Goal: Task Accomplishment & Management: Manage account settings

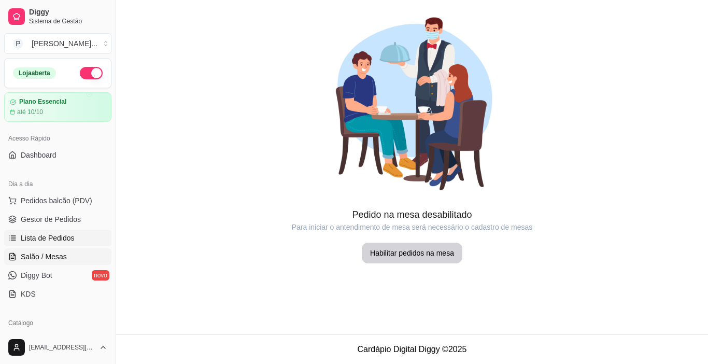
click at [51, 232] on link "Lista de Pedidos" at bounding box center [57, 238] width 107 height 17
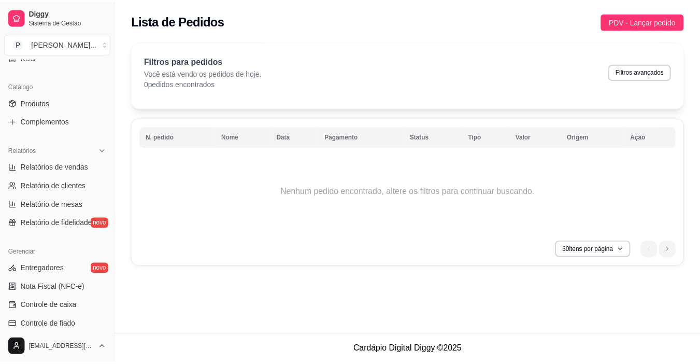
scroll to position [216, 0]
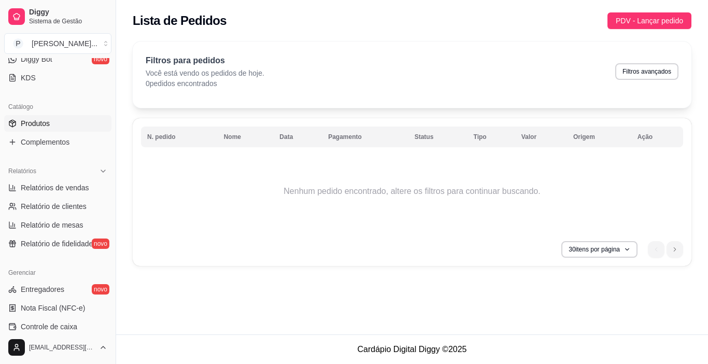
click at [54, 122] on link "Produtos" at bounding box center [57, 123] width 107 height 17
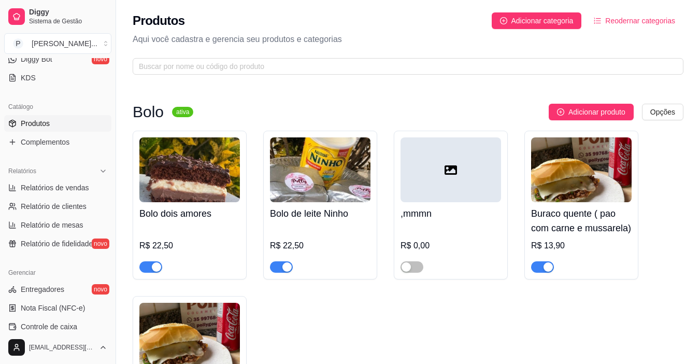
scroll to position [318, 0]
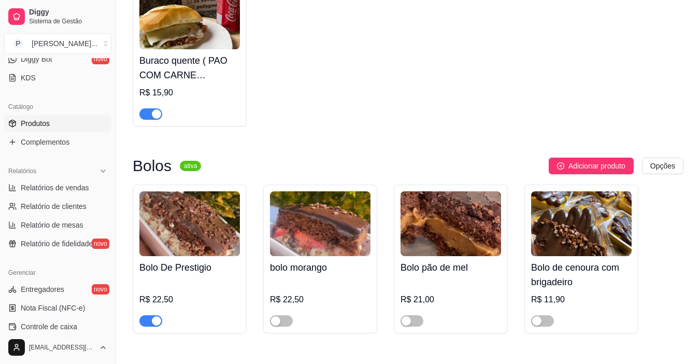
click at [224, 62] on h4 "Buraco quente ( PAO COM CARNE MUSSARELA E REQUEIJÃO)" at bounding box center [189, 67] width 101 height 29
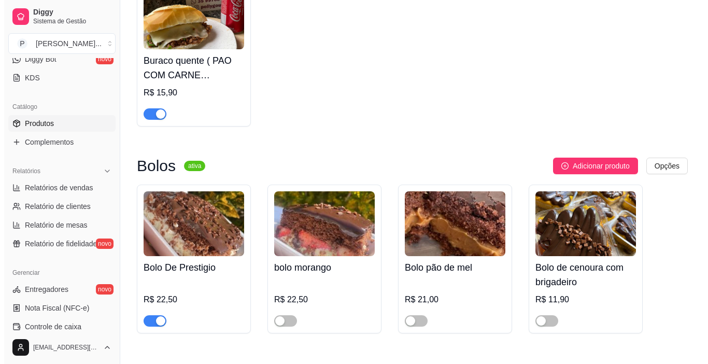
scroll to position [0, 0]
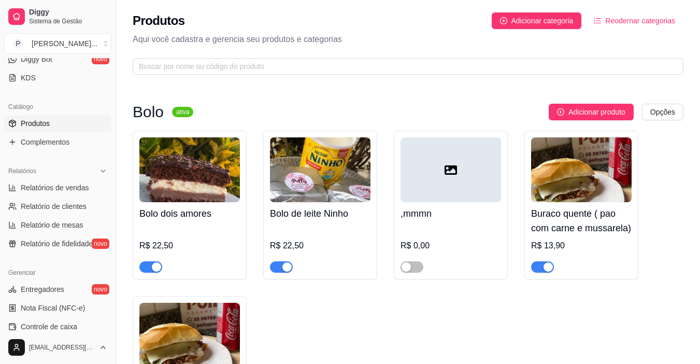
click at [545, 166] on img at bounding box center [581, 169] width 101 height 65
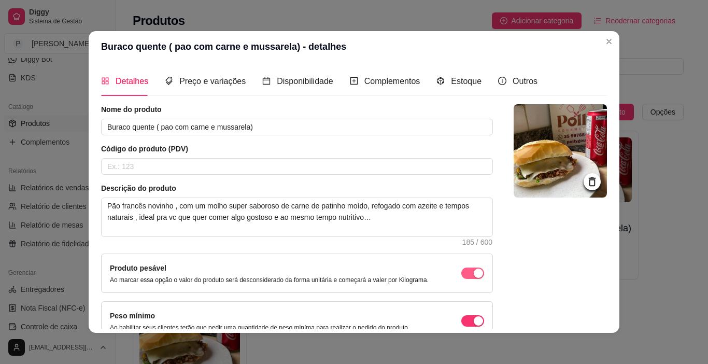
click at [461, 270] on span "button" at bounding box center [472, 272] width 23 height 11
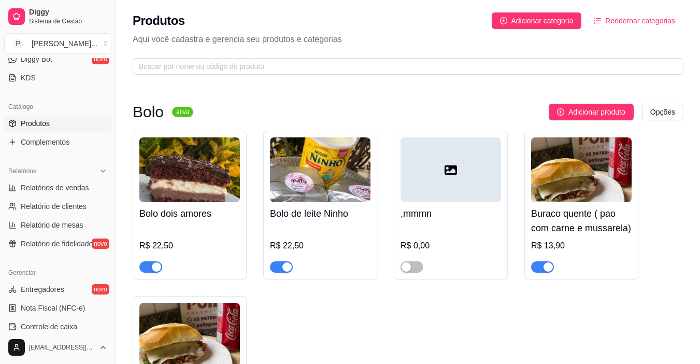
click at [203, 308] on img at bounding box center [189, 335] width 101 height 65
click at [592, 147] on img at bounding box center [581, 169] width 101 height 65
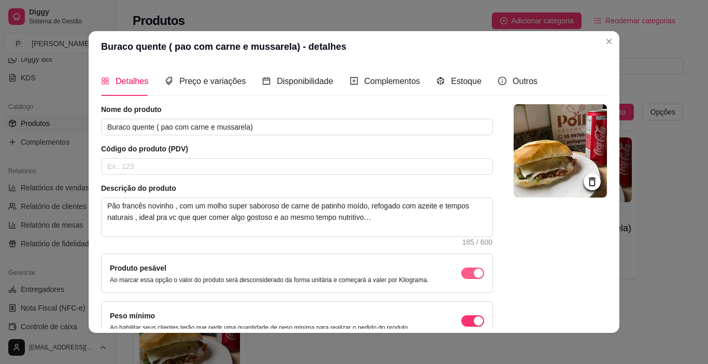
click at [461, 272] on span "button" at bounding box center [472, 272] width 23 height 11
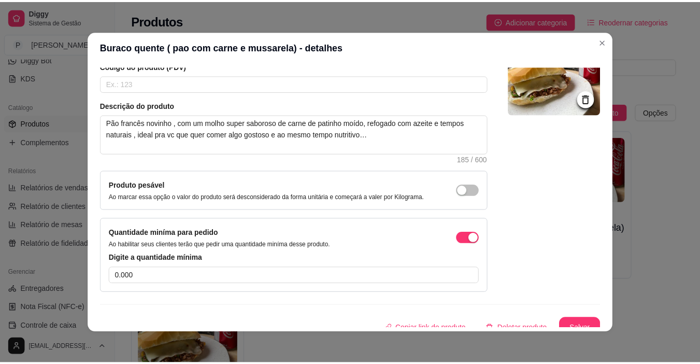
scroll to position [93, 0]
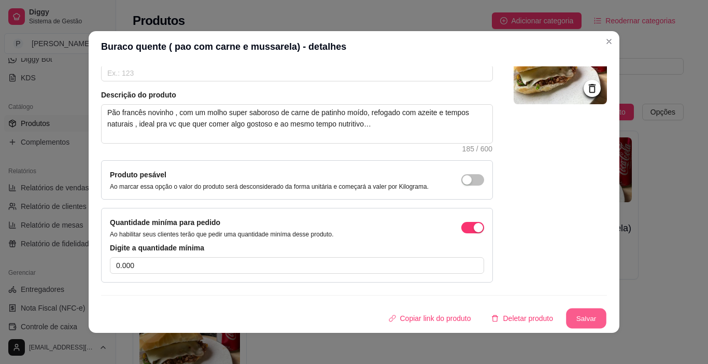
click at [575, 320] on button "Salvar" at bounding box center [586, 318] width 40 height 20
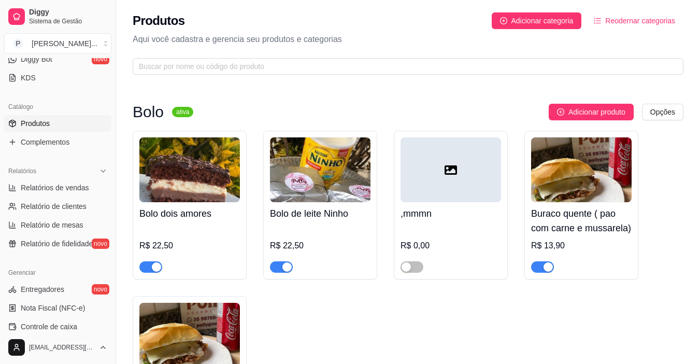
click at [550, 168] on img at bounding box center [581, 169] width 101 height 65
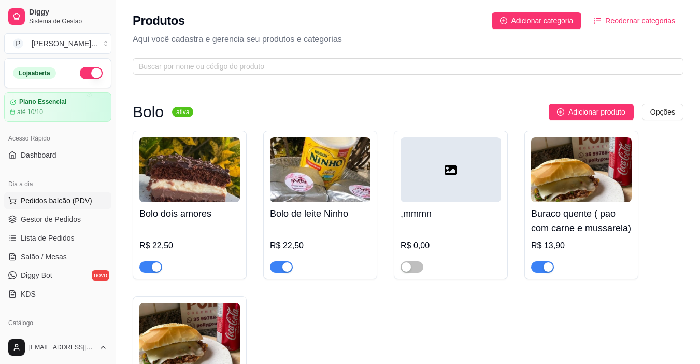
click at [30, 202] on span "Pedidos balcão (PDV)" at bounding box center [57, 200] width 72 height 10
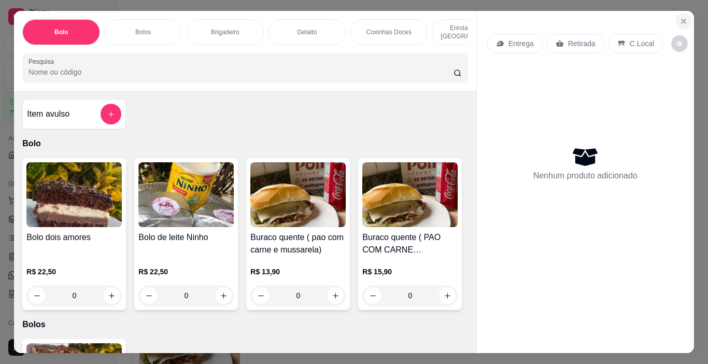
click at [681, 17] on icon "Close" at bounding box center [683, 21] width 8 height 8
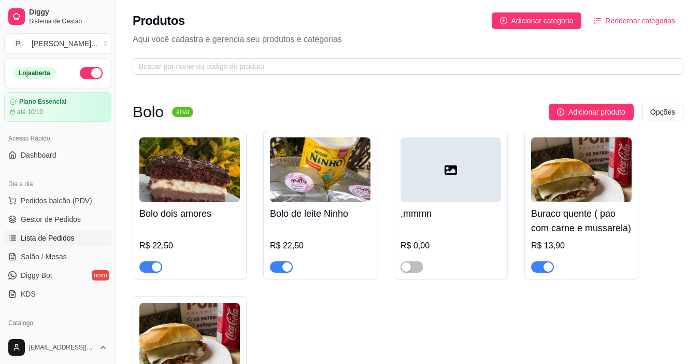
click at [90, 232] on link "Lista de Pedidos" at bounding box center [57, 238] width 107 height 17
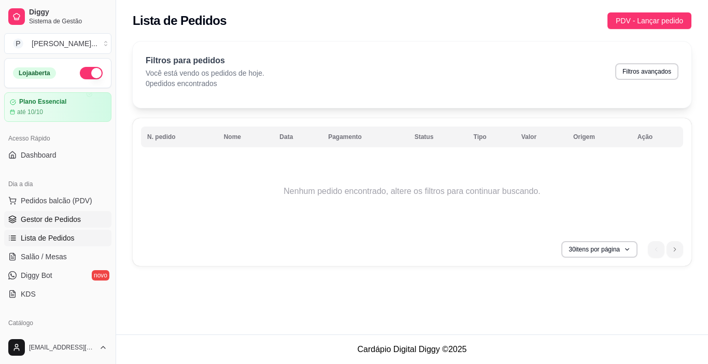
click at [74, 221] on span "Gestor de Pedidos" at bounding box center [51, 219] width 60 height 10
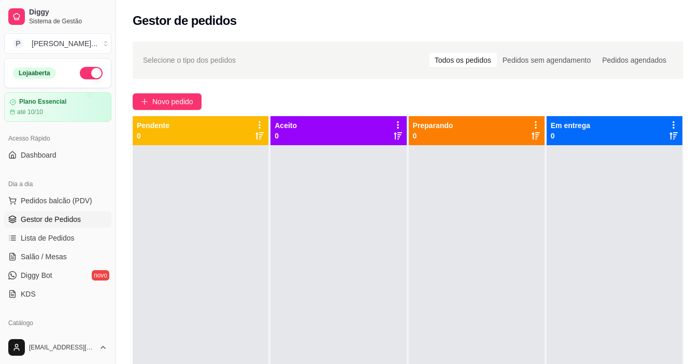
click at [92, 67] on div "Loja aberta" at bounding box center [58, 73] width 90 height 12
click at [86, 74] on button "button" at bounding box center [91, 73] width 23 height 12
